Goal: Find specific page/section: Find specific page/section

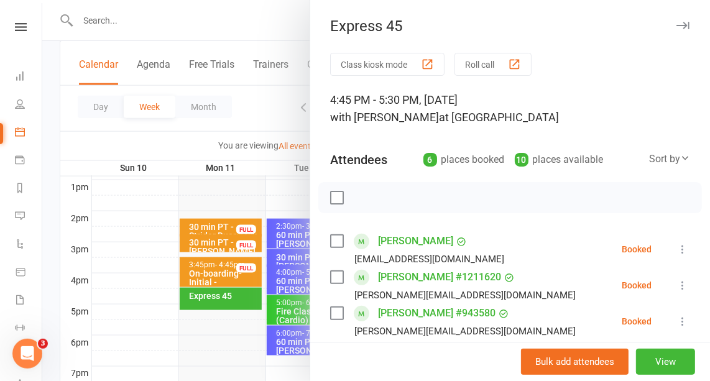
scroll to position [17, 0]
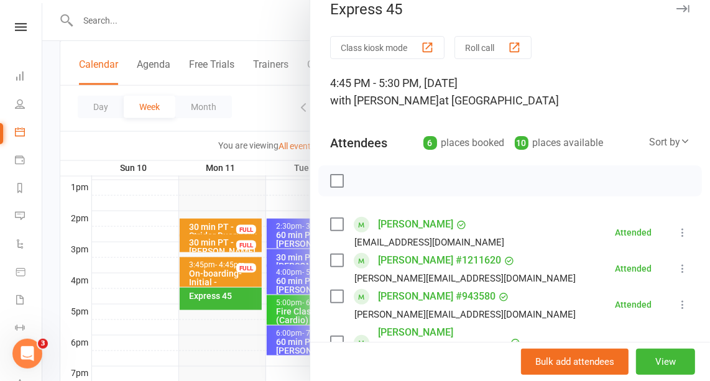
click at [676, 8] on icon "button" at bounding box center [682, 8] width 13 height 7
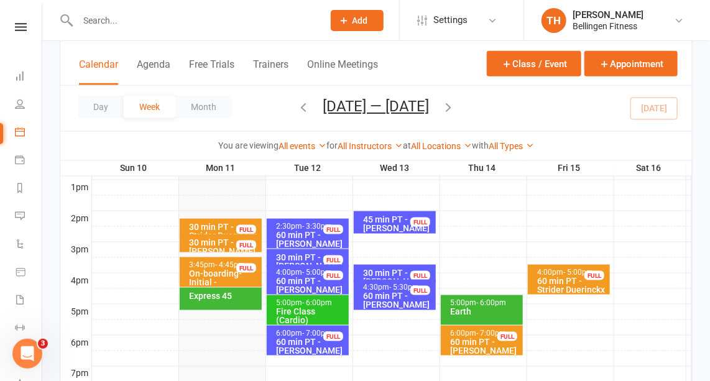
click at [125, 21] on input "text" at bounding box center [194, 20] width 240 height 17
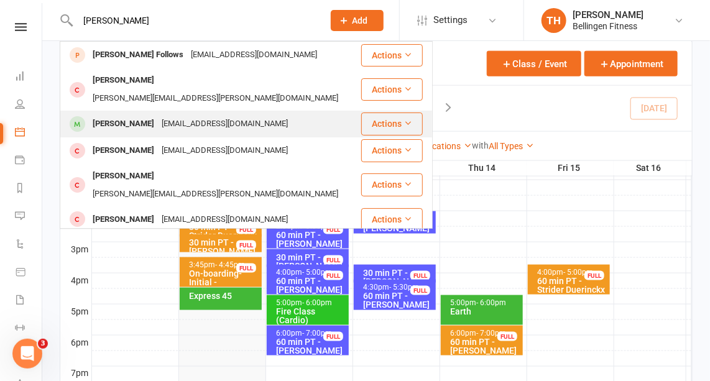
type input "[PERSON_NAME]"
click at [147, 115] on div "[PERSON_NAME]" at bounding box center [123, 124] width 69 height 18
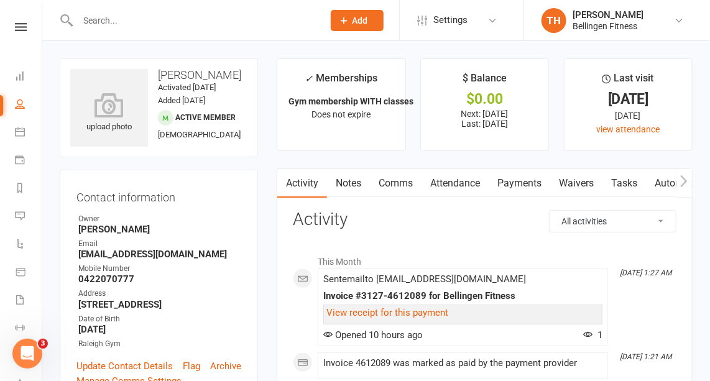
click at [91, 22] on input "text" at bounding box center [194, 20] width 240 height 17
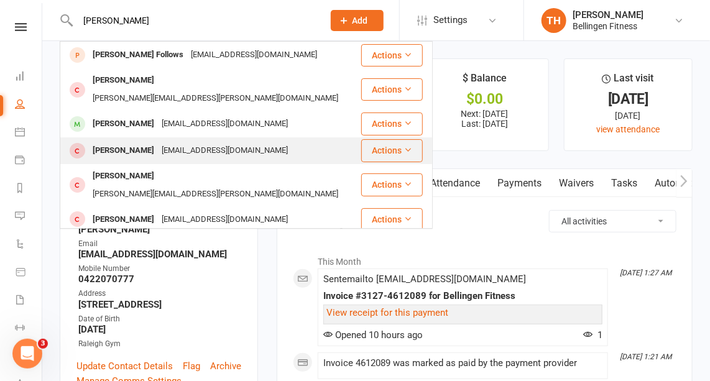
type input "[PERSON_NAME]"
click at [181, 142] on div "[EMAIL_ADDRESS][DOMAIN_NAME]" at bounding box center [225, 151] width 134 height 18
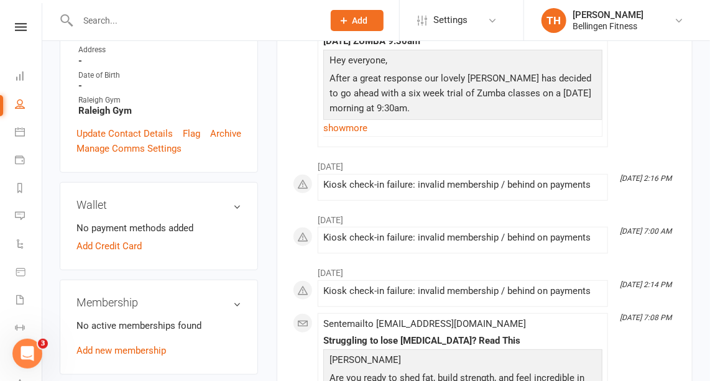
scroll to position [244, 0]
click at [230, 130] on link "Archive" at bounding box center [225, 133] width 31 height 15
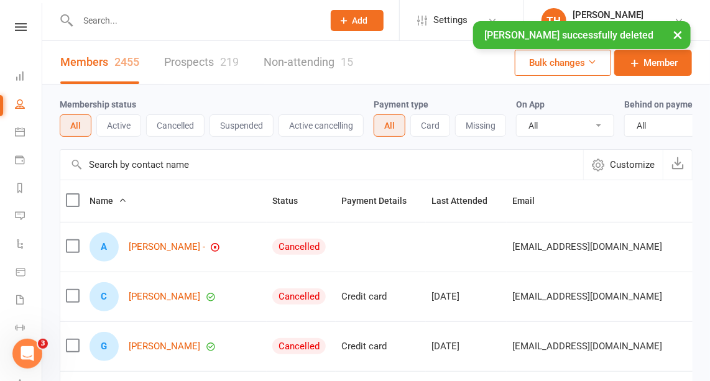
click at [125, 17] on input "text" at bounding box center [194, 20] width 240 height 17
